Goal: Task Accomplishment & Management: Use online tool/utility

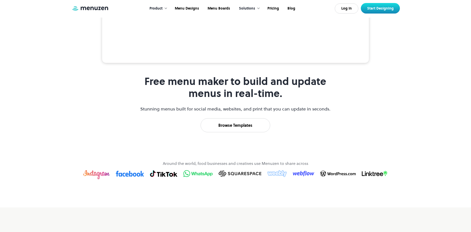
scroll to position [201, 0]
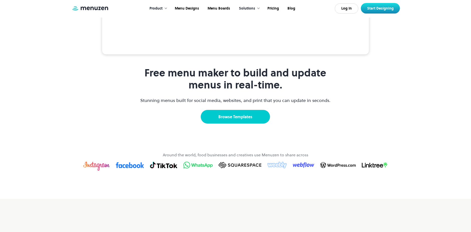
click at [239, 124] on link "Browse Templates" at bounding box center [236, 117] width 70 height 14
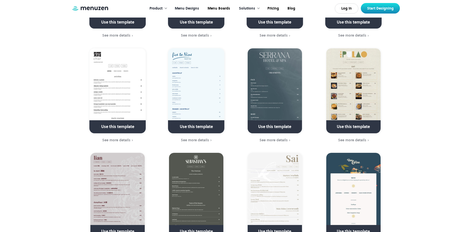
scroll to position [827, 0]
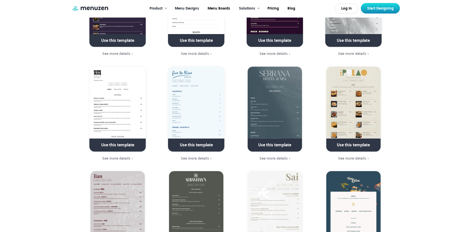
click at [361, 141] on link at bounding box center [354, 147] width 72 height 13
